Goal: Task Accomplishment & Management: Manage account settings

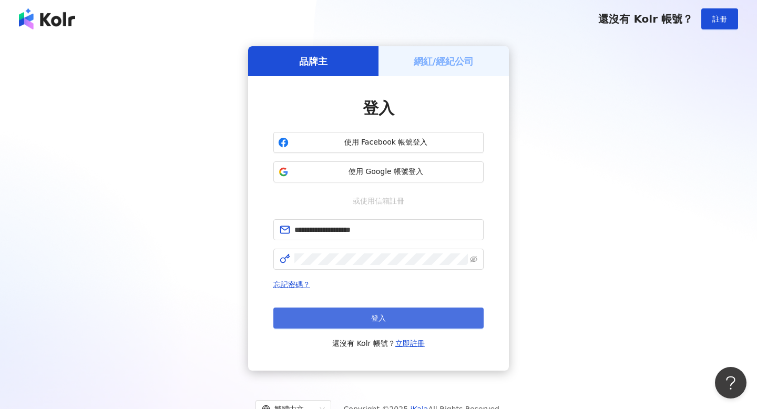
click at [394, 321] on button "登入" at bounding box center [378, 318] width 210 height 21
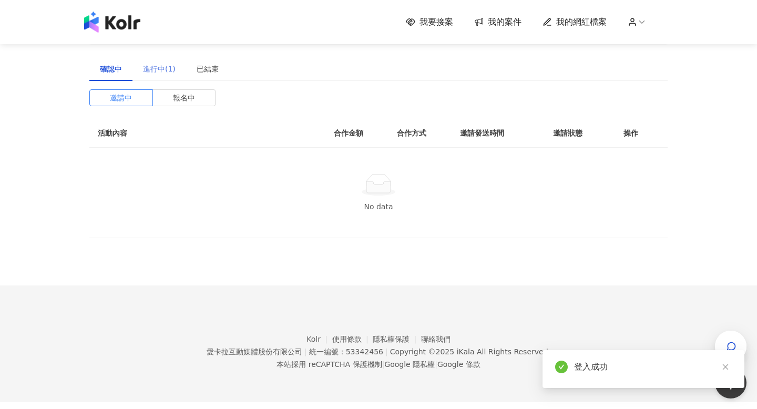
click at [157, 63] on div "進行中(1)" at bounding box center [159, 69] width 54 height 24
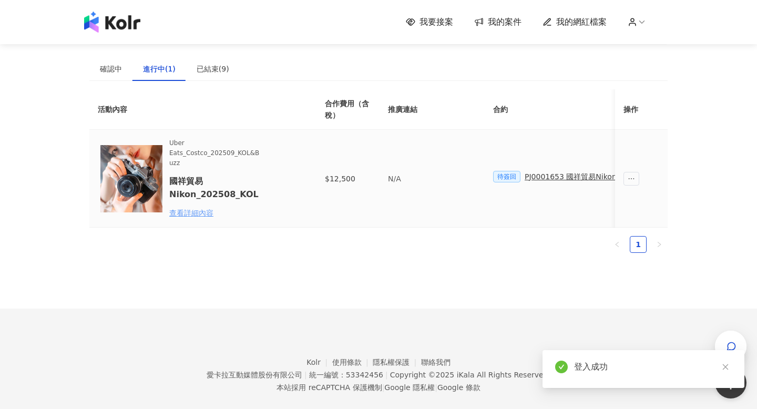
click at [196, 210] on div "查看詳細內容" at bounding box center [215, 213] width 92 height 12
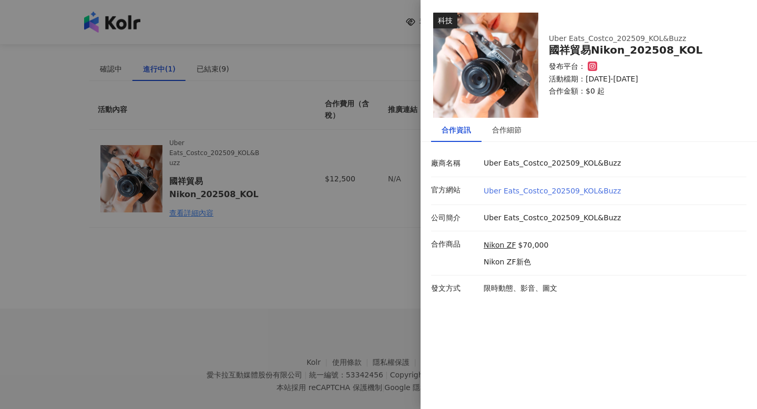
click at [530, 189] on link "Uber Eats_Costco_202509_KOL&Buzz" at bounding box center [552, 191] width 137 height 8
click at [417, 166] on div at bounding box center [378, 204] width 757 height 409
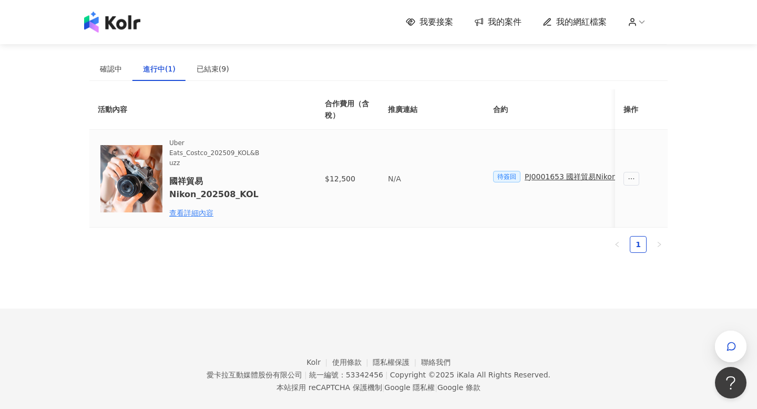
click at [545, 175] on div "PJ0001653 國祥貿易Nikon_202508_活動確認單" at bounding box center [607, 177] width 164 height 12
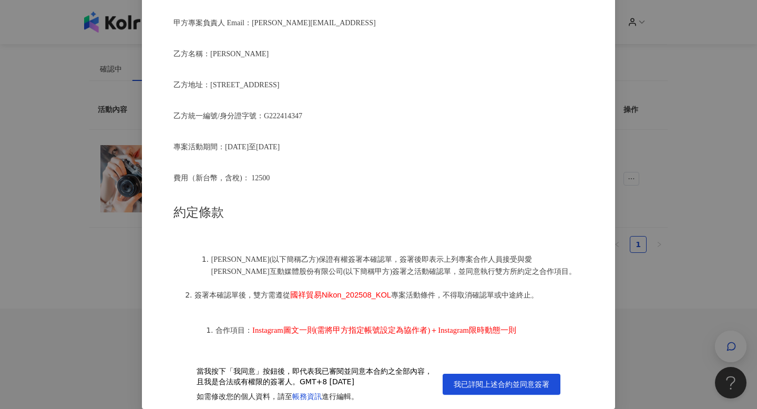
scroll to position [182, 0]
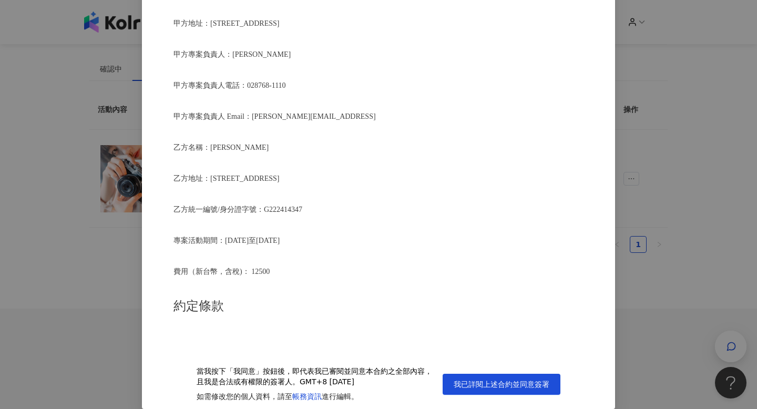
drag, startPoint x: 343, startPoint y: 235, endPoint x: 219, endPoint y: 135, distance: 160.0
click at [219, 135] on div "活動確認單 約定雙方 甲方名稱：愛[PERSON_NAME]互動媒體股份有限公司 甲方負責人：程世嘉 甲方統一編號：53342456 甲方地址：104 [ST…" at bounding box center [378, 182] width 410 height 327
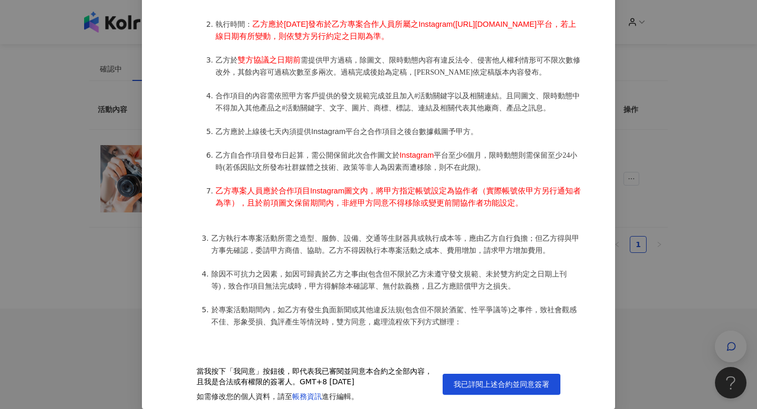
scroll to position [641, 0]
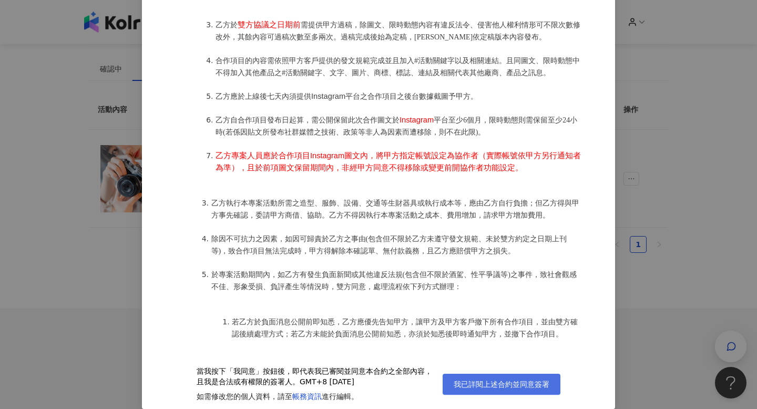
click at [484, 383] on span "我已詳閱上述合約並同意簽署" at bounding box center [502, 384] width 96 height 8
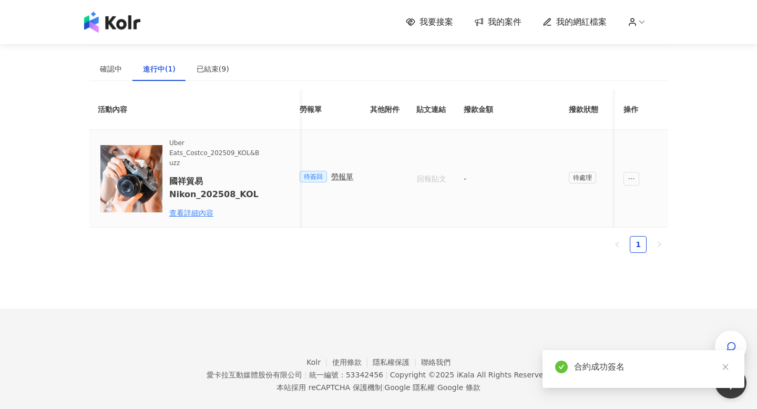
scroll to position [0, 270]
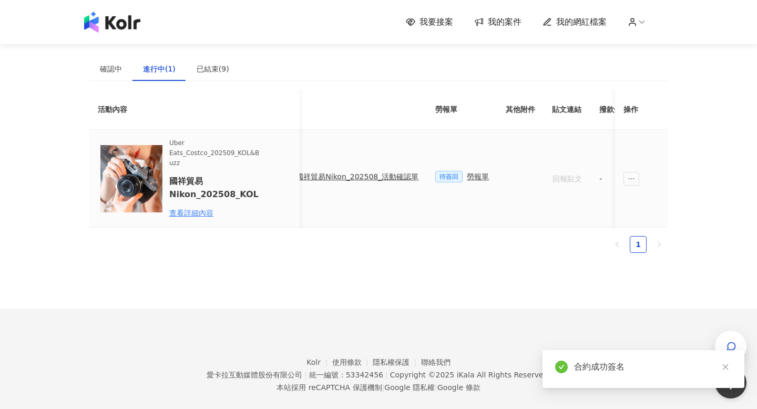
click at [467, 179] on div "勞報單" at bounding box center [478, 177] width 22 height 12
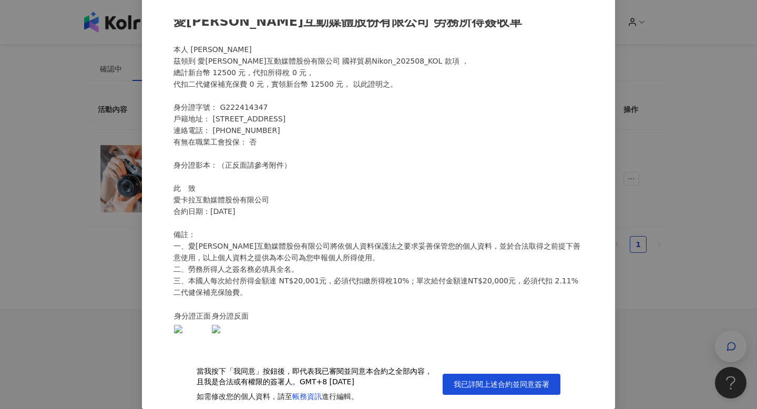
scroll to position [0, 0]
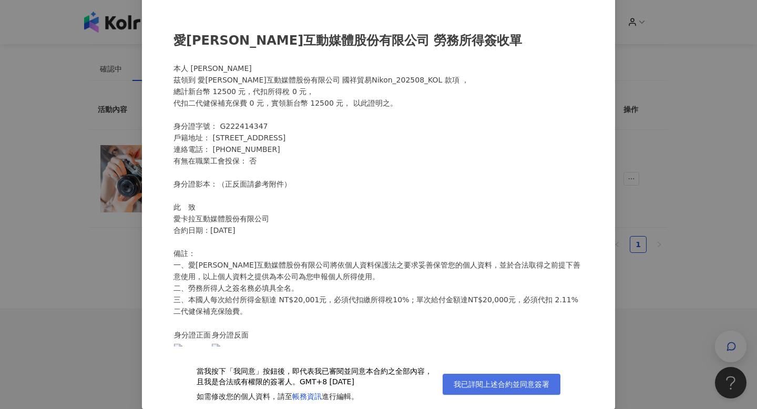
click at [525, 386] on span "我已詳閱上述合約並同意簽署" at bounding box center [502, 384] width 96 height 8
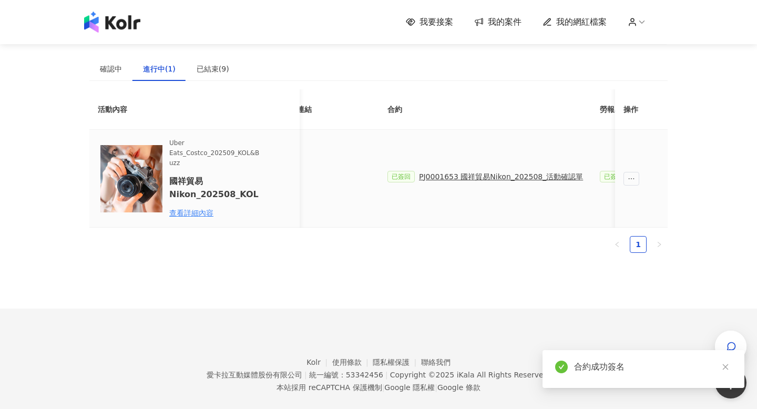
scroll to position [0, 161]
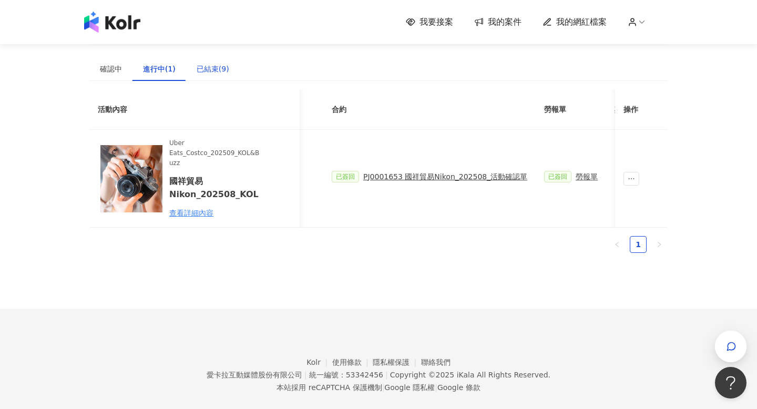
click at [209, 74] on div "已結束(9)" at bounding box center [213, 69] width 33 height 12
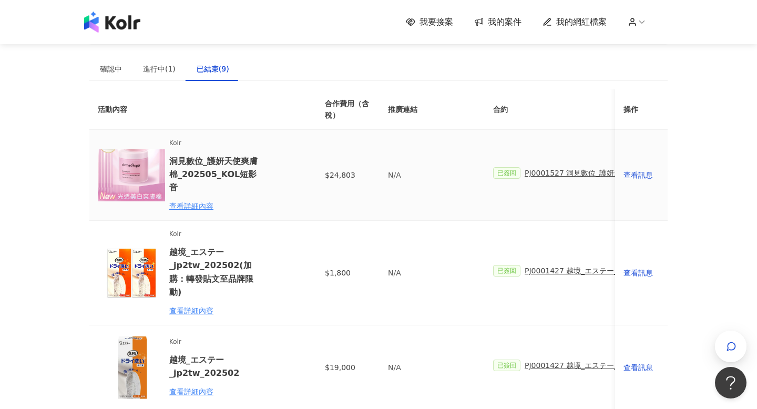
click at [340, 168] on td "$24,803" at bounding box center [347, 175] width 63 height 91
click at [340, 172] on td "$24,803" at bounding box center [347, 175] width 63 height 91
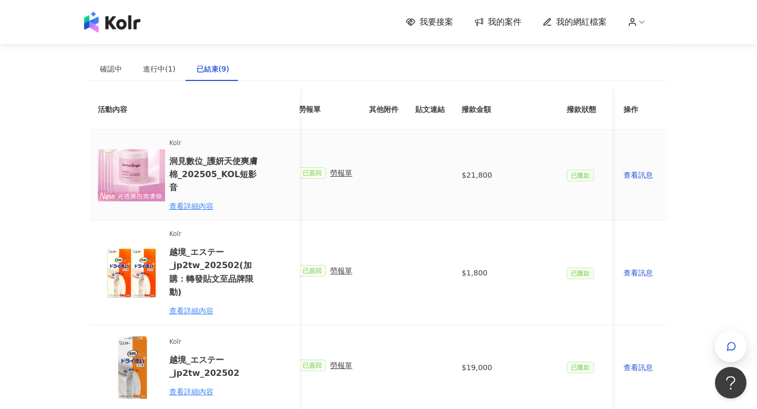
click at [475, 169] on span "$21,800" at bounding box center [477, 175] width 30 height 12
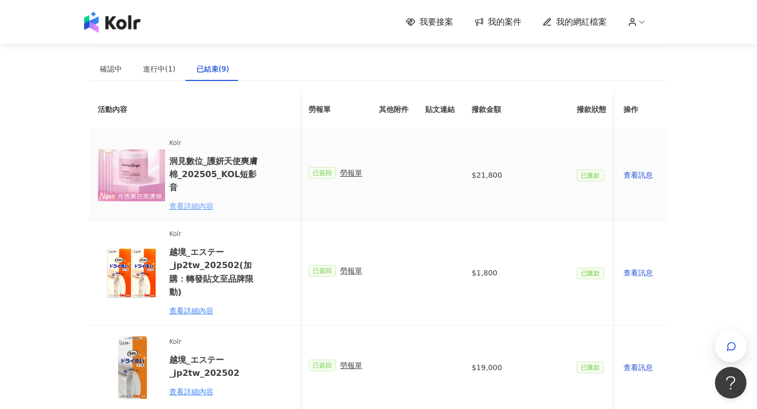
click at [187, 200] on div "查看詳細內容" at bounding box center [215, 206] width 92 height 12
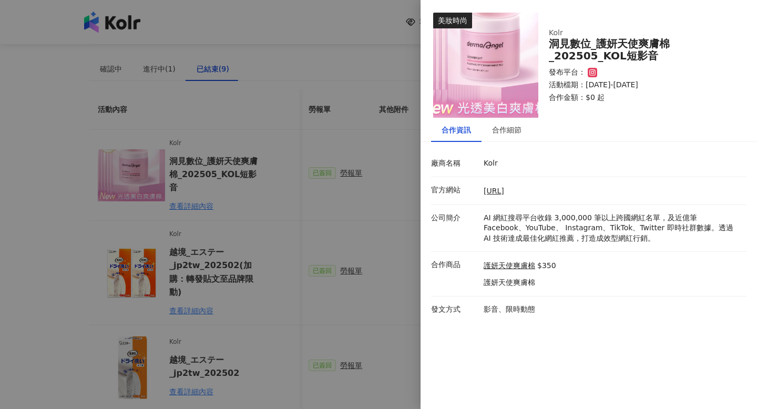
click at [405, 175] on div at bounding box center [378, 204] width 757 height 409
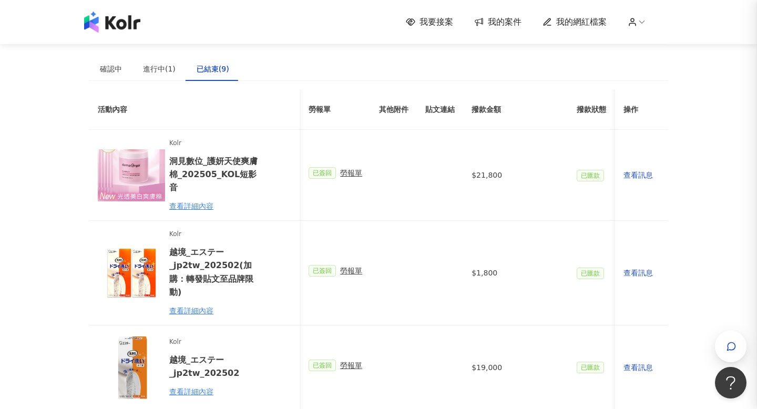
click at [405, 175] on div at bounding box center [378, 204] width 757 height 409
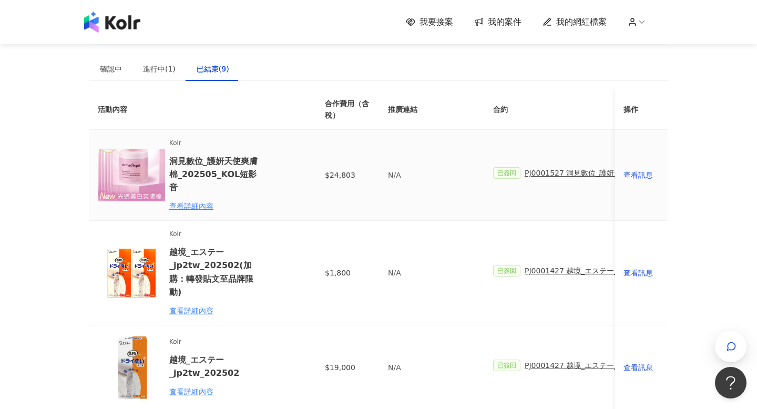
click at [586, 169] on span "PJ0001527 洞見數位_護妍天使爽膚棉_202505_KOL短影音" at bounding box center [624, 173] width 198 height 12
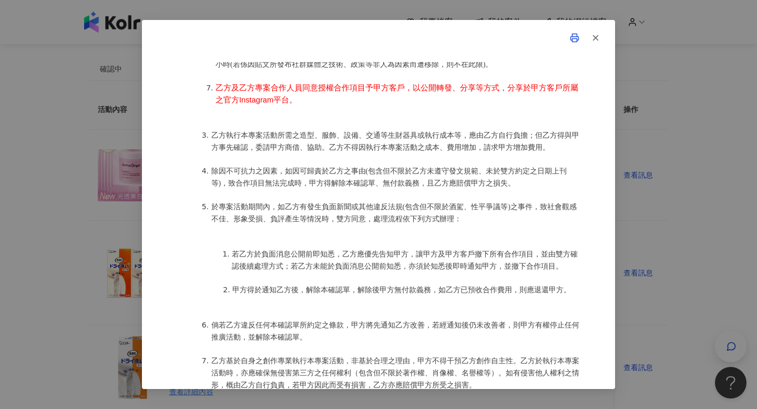
scroll to position [782, 0]
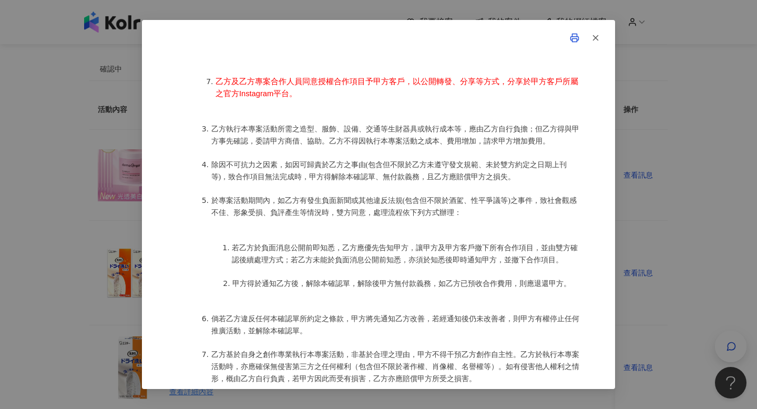
click at [683, 200] on div "活動確認單 約定雙方 甲方名稱：愛[PERSON_NAME]互動媒體股份有限公司 甲方負責人：程世嘉 甲方統一編號：53342456 甲方地址：104 [ST…" at bounding box center [378, 204] width 757 height 409
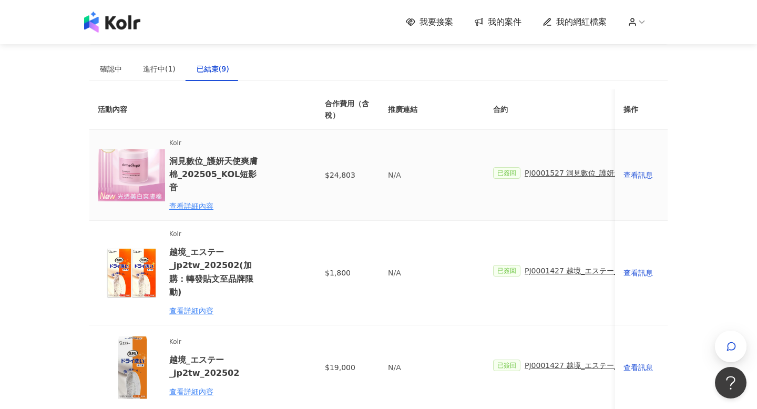
click at [550, 168] on span "PJ0001527 洞見數位_護妍天使爽膚棉_202505_KOL短影音" at bounding box center [624, 173] width 198 height 12
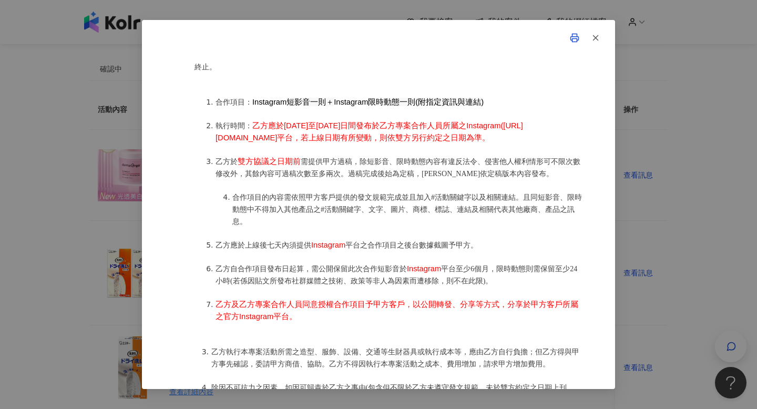
scroll to position [491, 0]
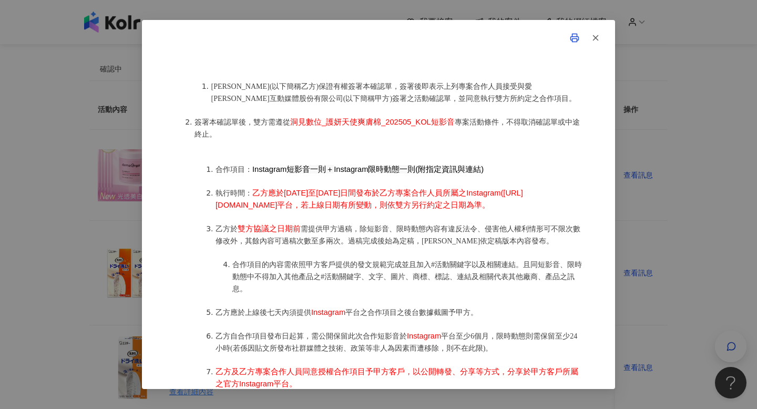
click at [756, 126] on div "活動確認單 約定雙方 甲方名稱：愛[PERSON_NAME]互動媒體股份有限公司 甲方負責人：程世嘉 甲方統一編號：53342456 甲方地址：104 [ST…" at bounding box center [378, 204] width 757 height 409
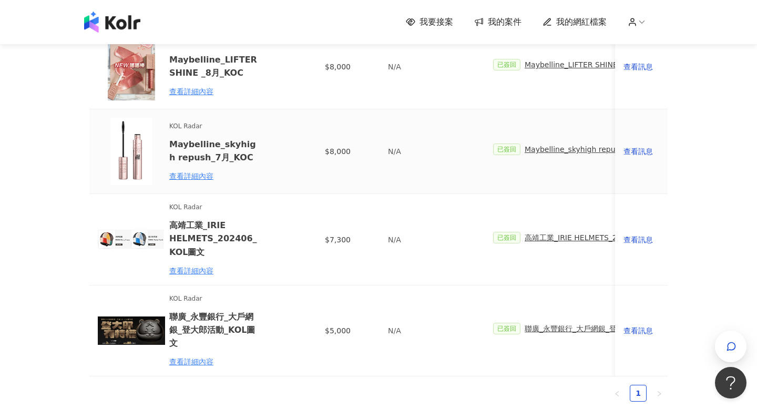
scroll to position [712, 0]
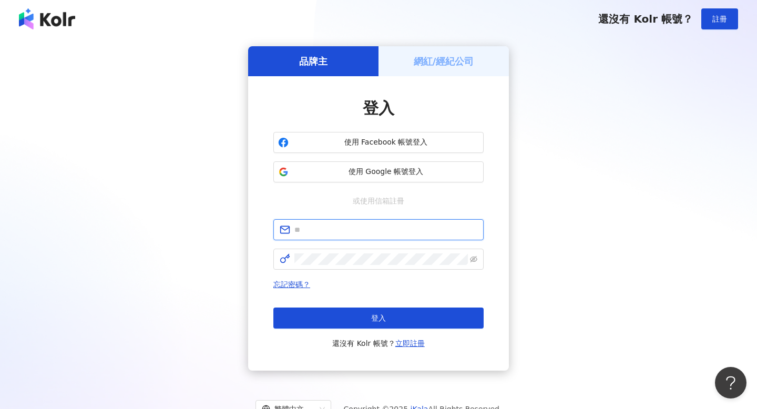
type input "**********"
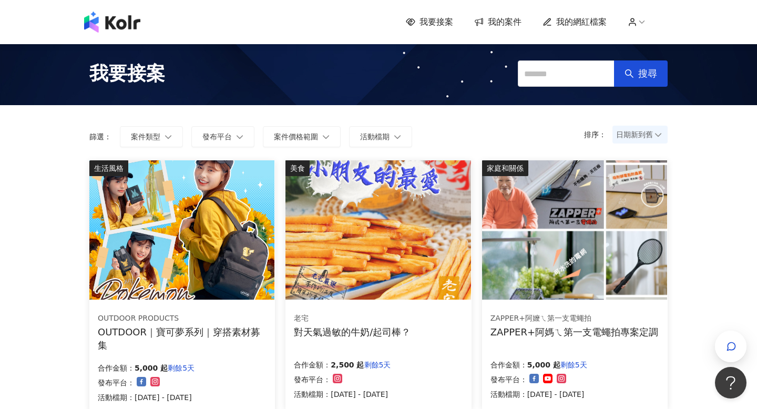
click at [521, 19] on div "我要接案 我的案件 我的網紅檔案" at bounding box center [537, 22] width 262 height 12
click at [491, 22] on span "我的案件" at bounding box center [505, 22] width 34 height 12
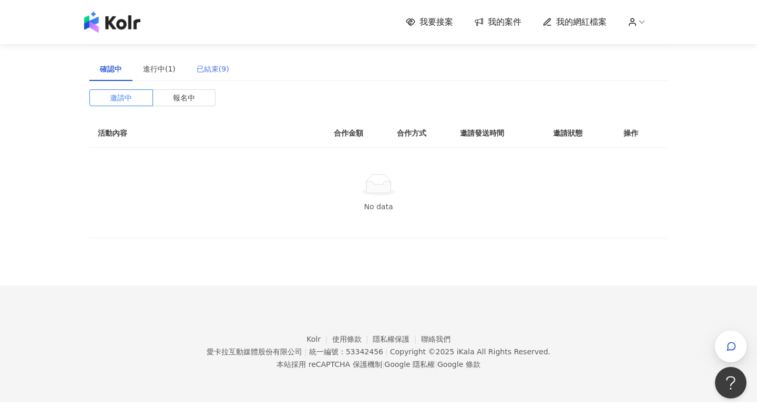
click at [194, 65] on div "已結束(9)" at bounding box center [213, 69] width 54 height 24
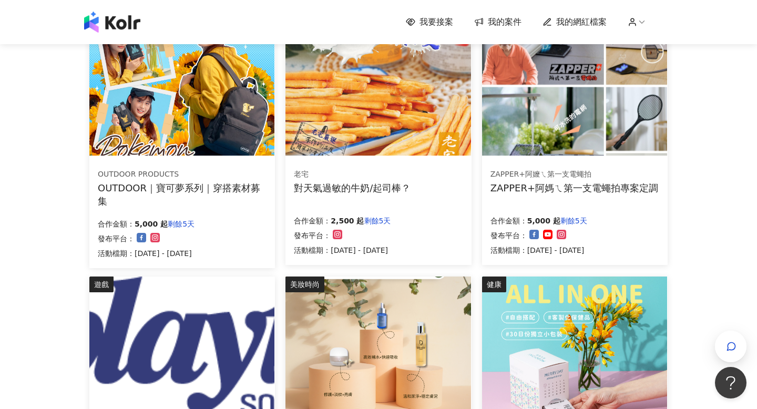
scroll to position [306, 0]
